Goal: Find specific page/section

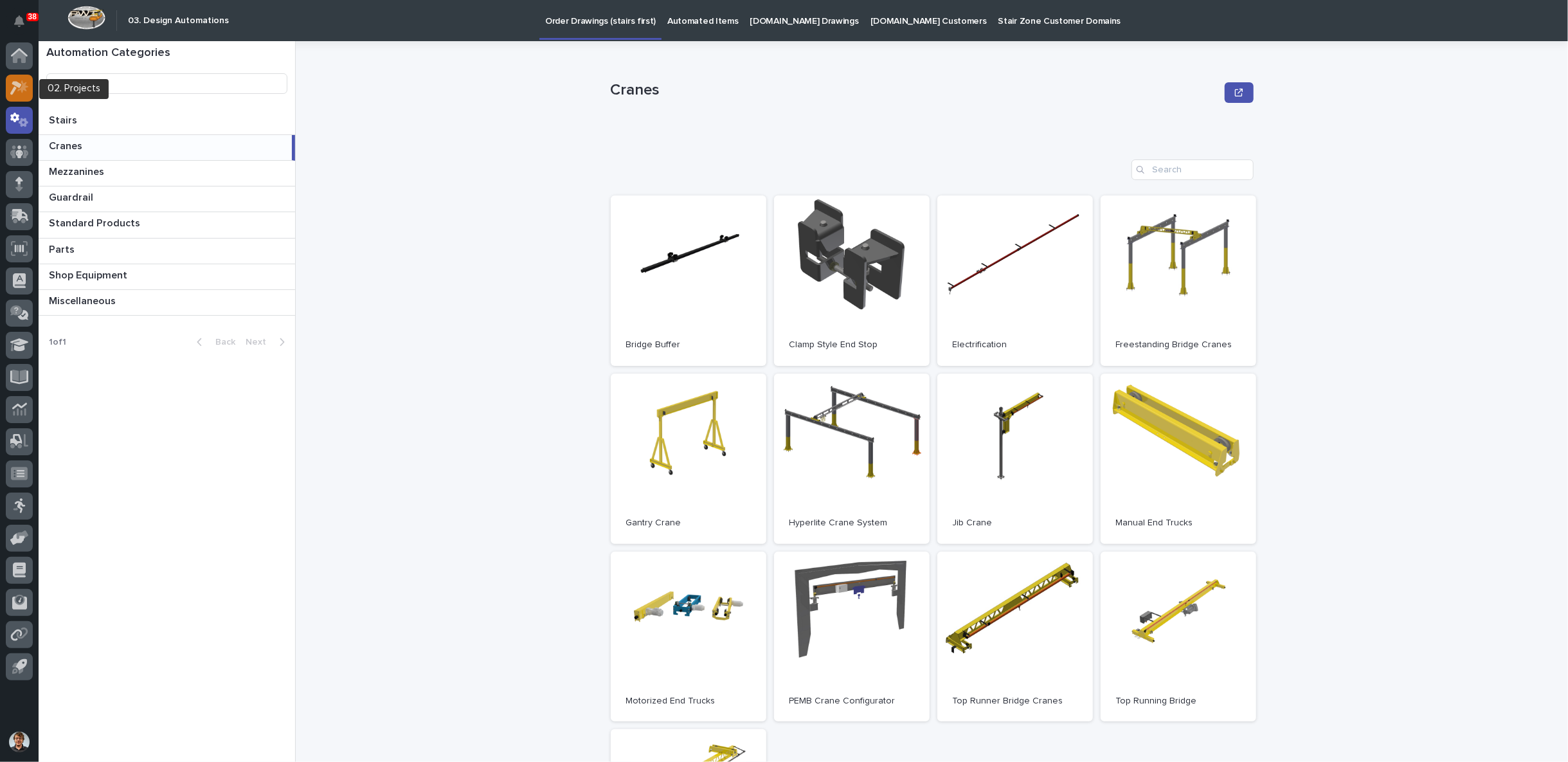
click at [18, 83] on icon at bounding box center [16, 88] width 12 height 14
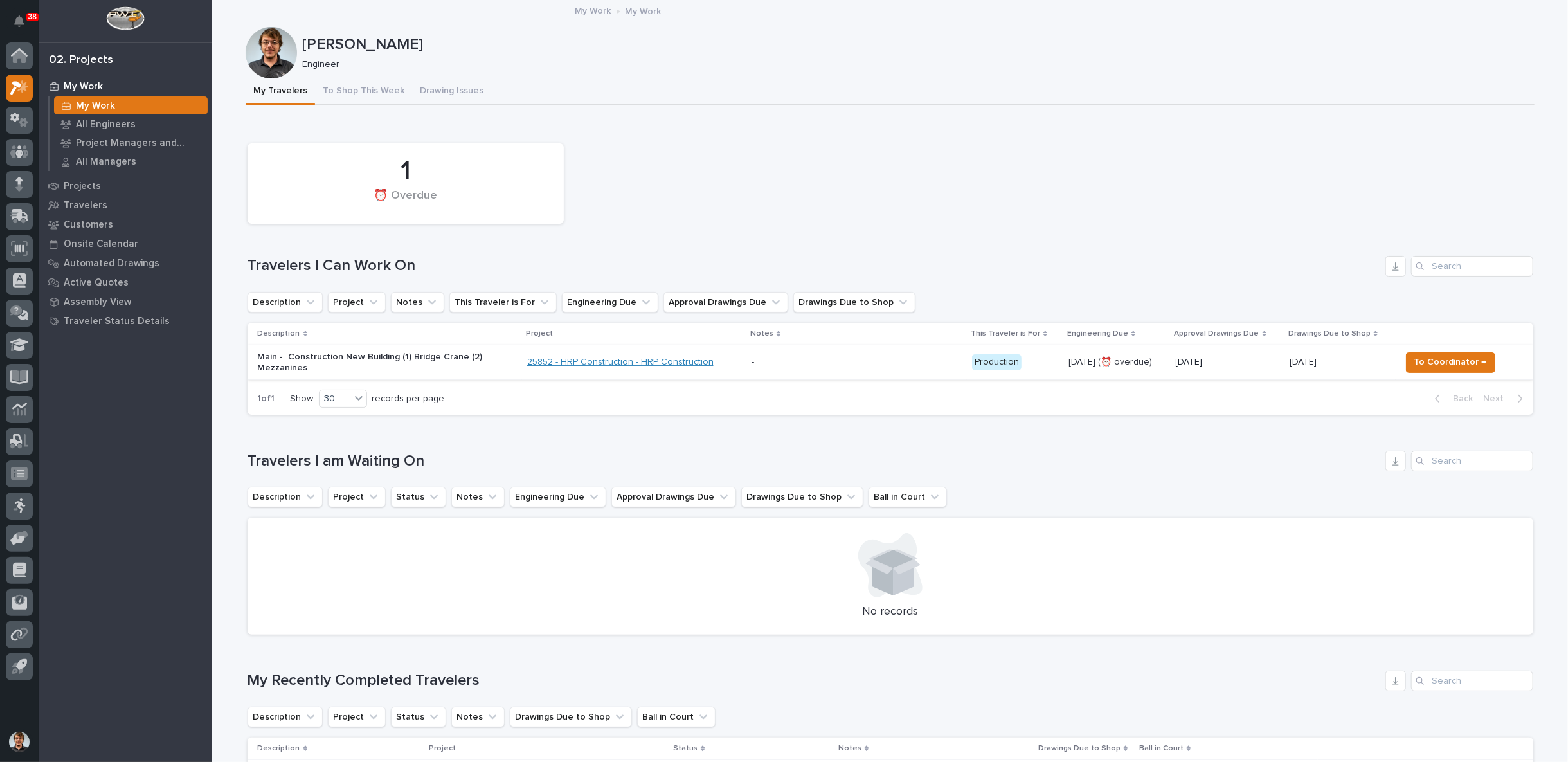
click at [580, 360] on link "25852 - HRP Construction - HRP Construction" at bounding box center [621, 362] width 186 height 11
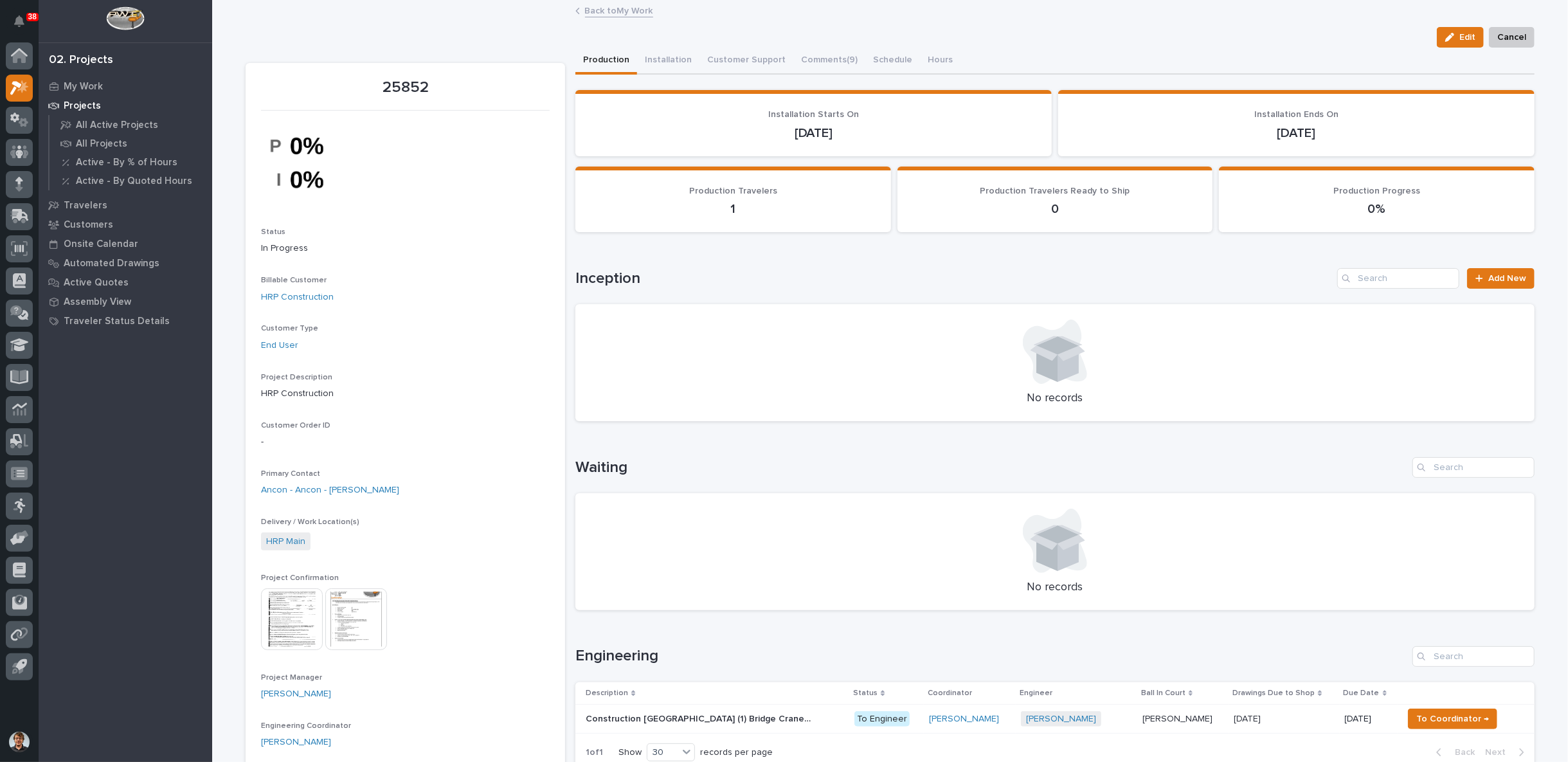
click at [342, 622] on img at bounding box center [356, 619] width 62 height 62
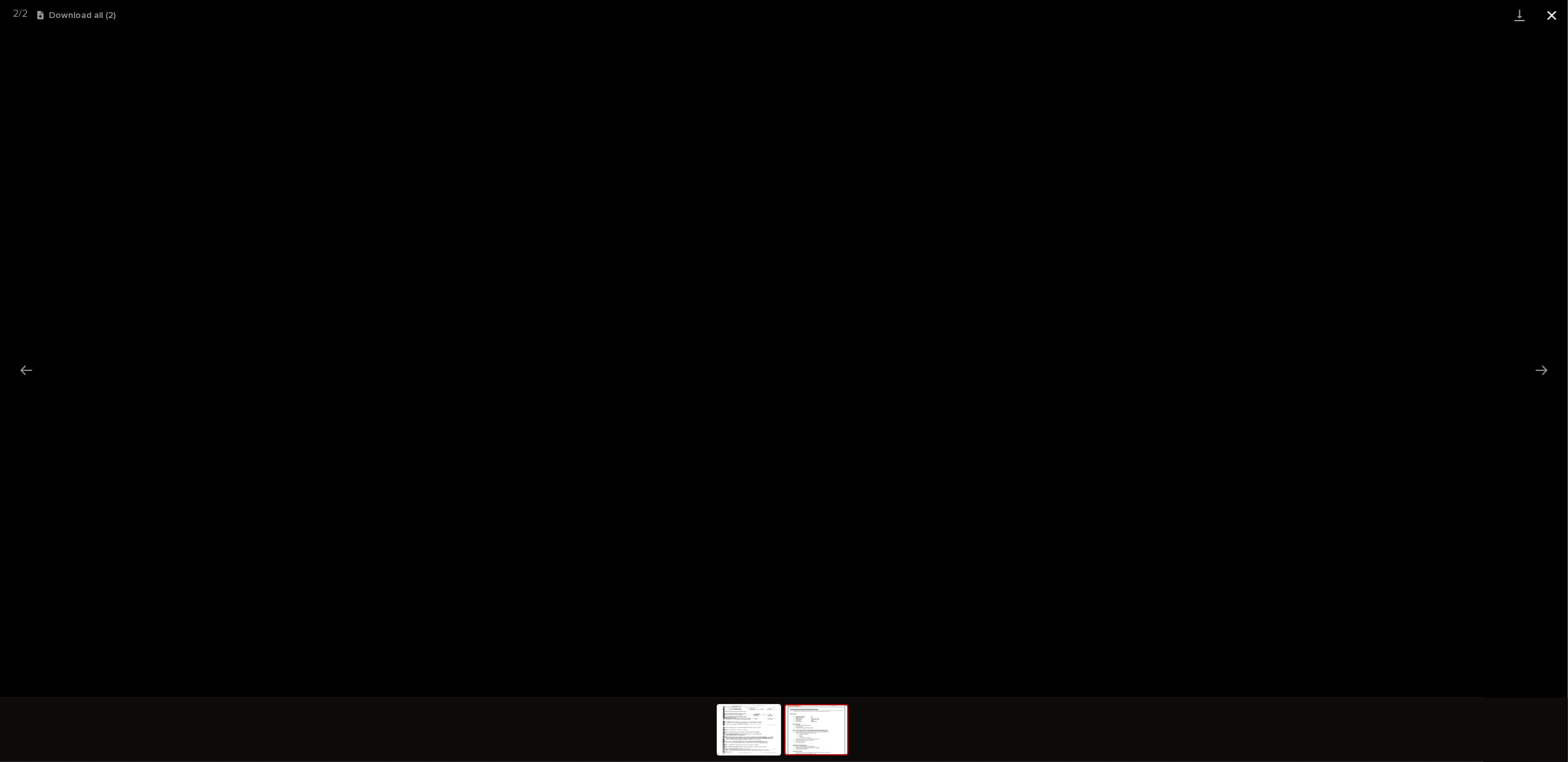
click at [1557, 22] on button "Close gallery" at bounding box center [1552, 15] width 32 height 30
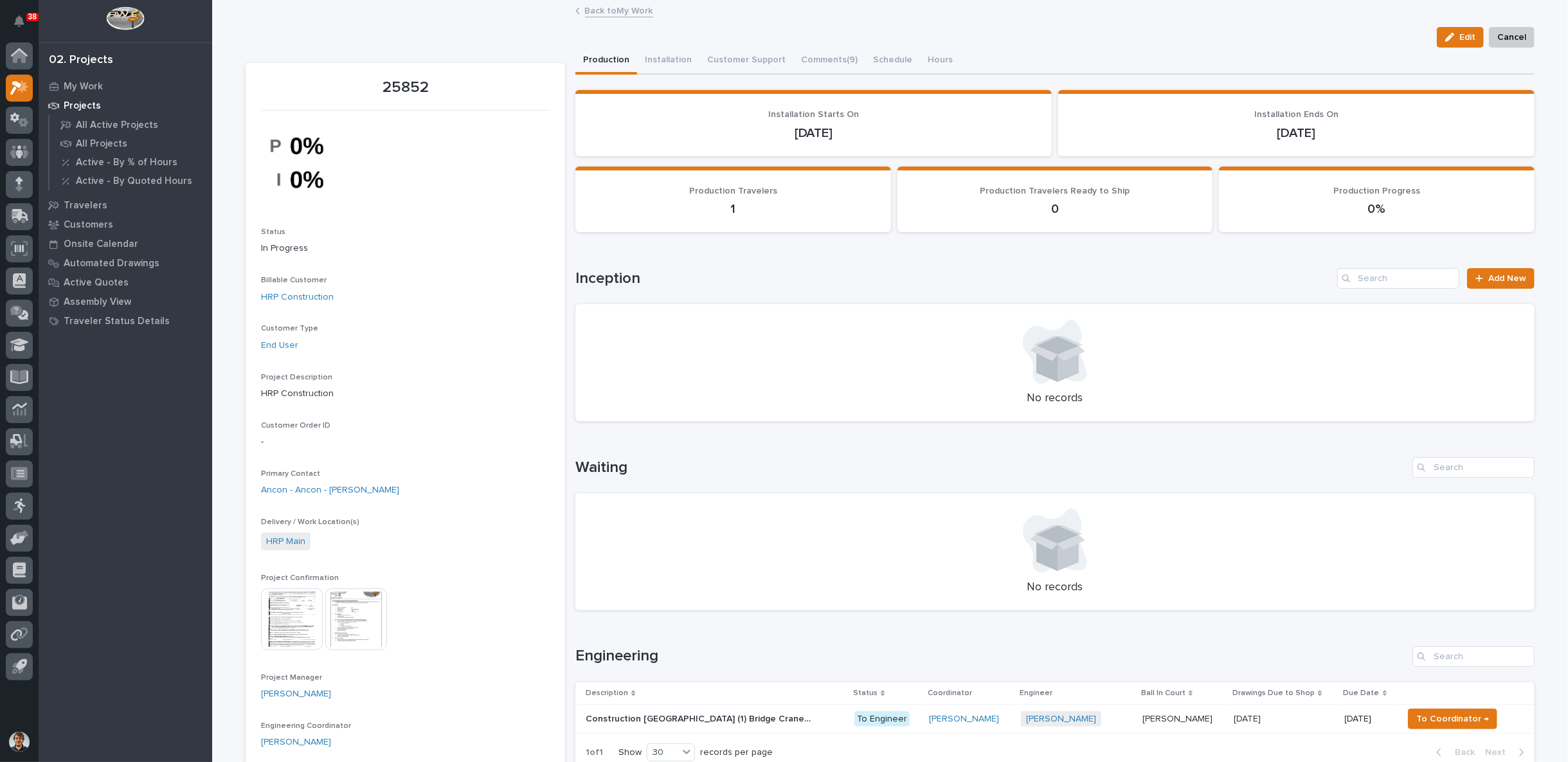
click at [585, 17] on link "Back to My Work" at bounding box center [619, 10] width 68 height 15
